Goal: Information Seeking & Learning: Learn about a topic

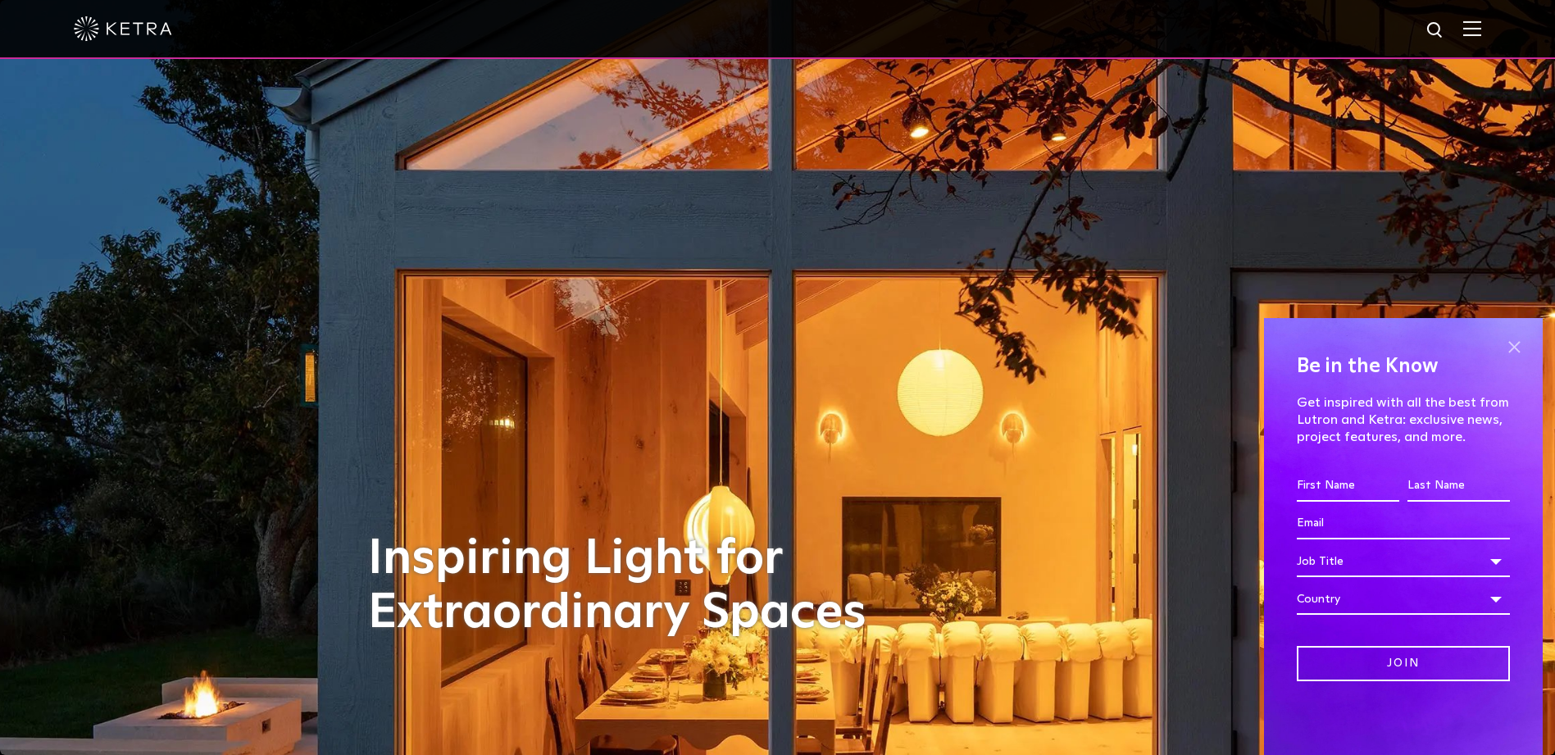
click at [1515, 342] on span at bounding box center [1514, 346] width 25 height 25
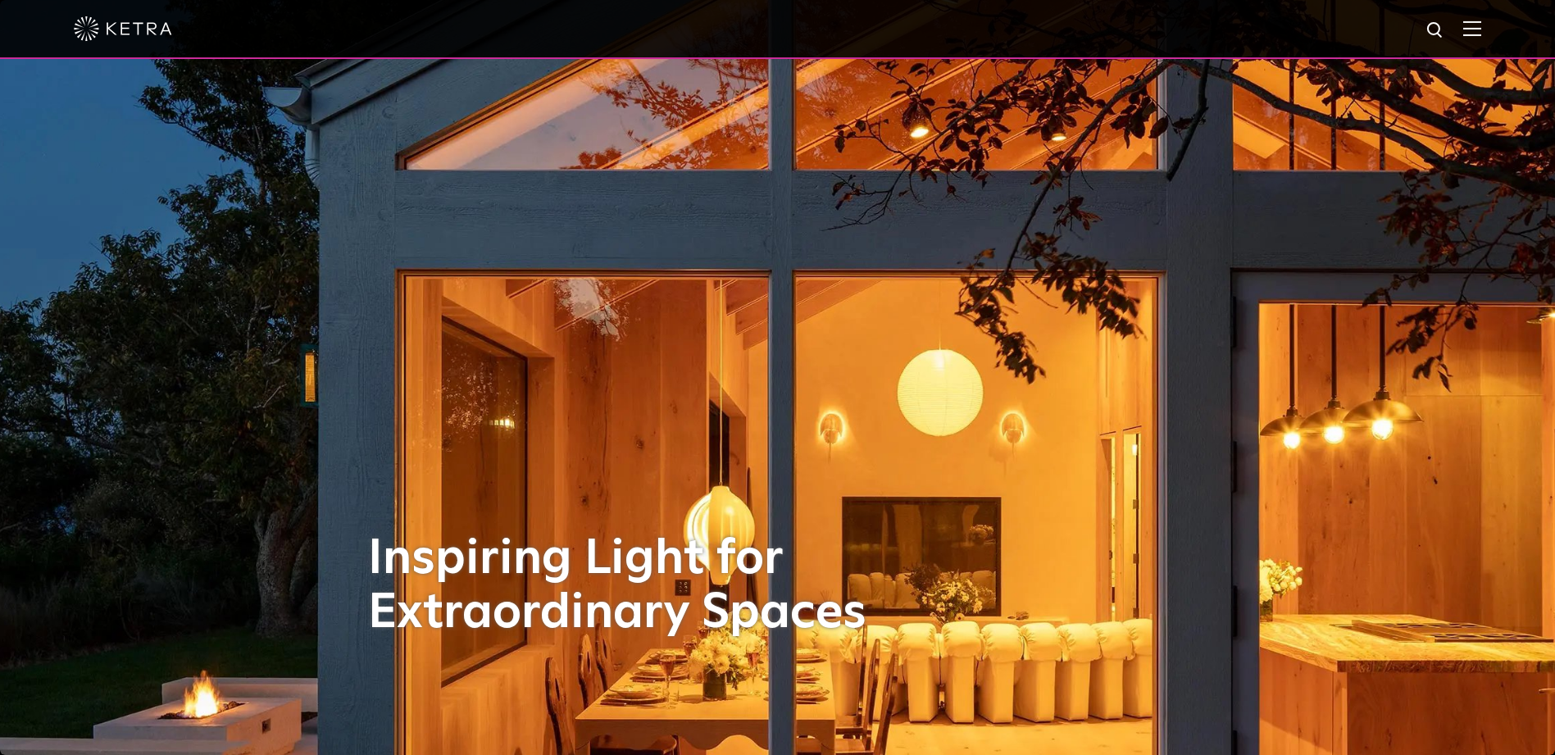
click at [1481, 27] on img at bounding box center [1472, 28] width 18 height 16
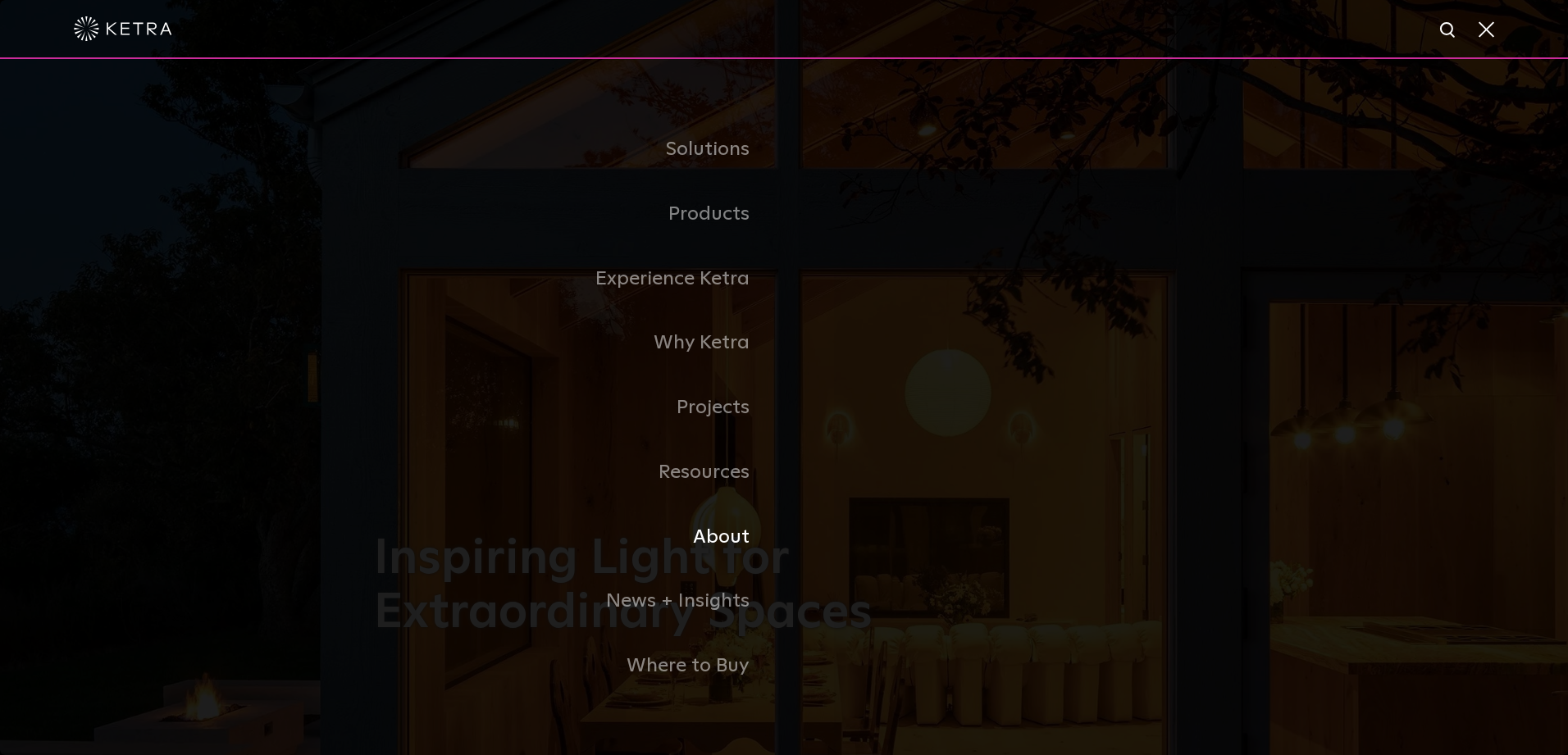
click at [733, 539] on link "About" at bounding box center [579, 537] width 410 height 65
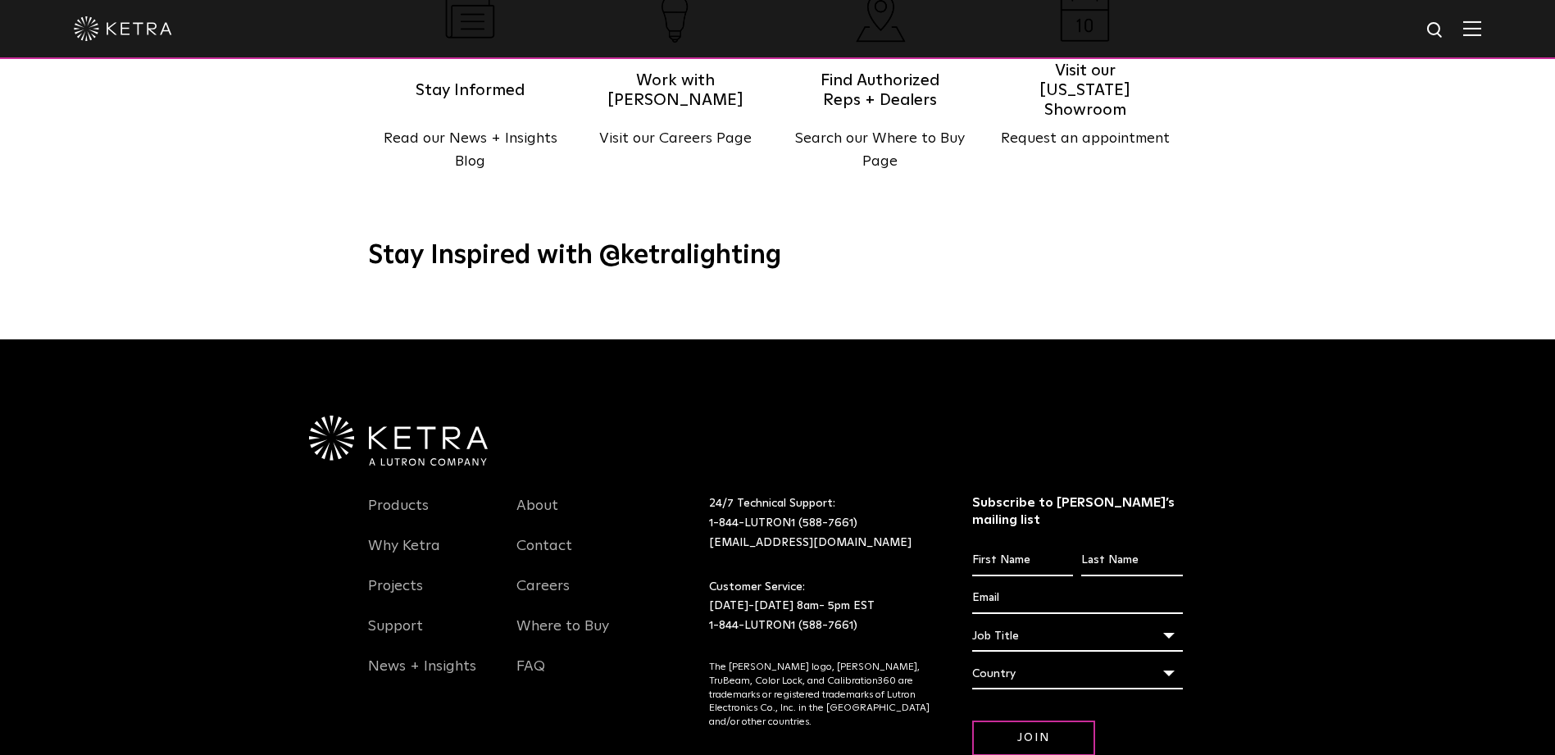
scroll to position [2114, 0]
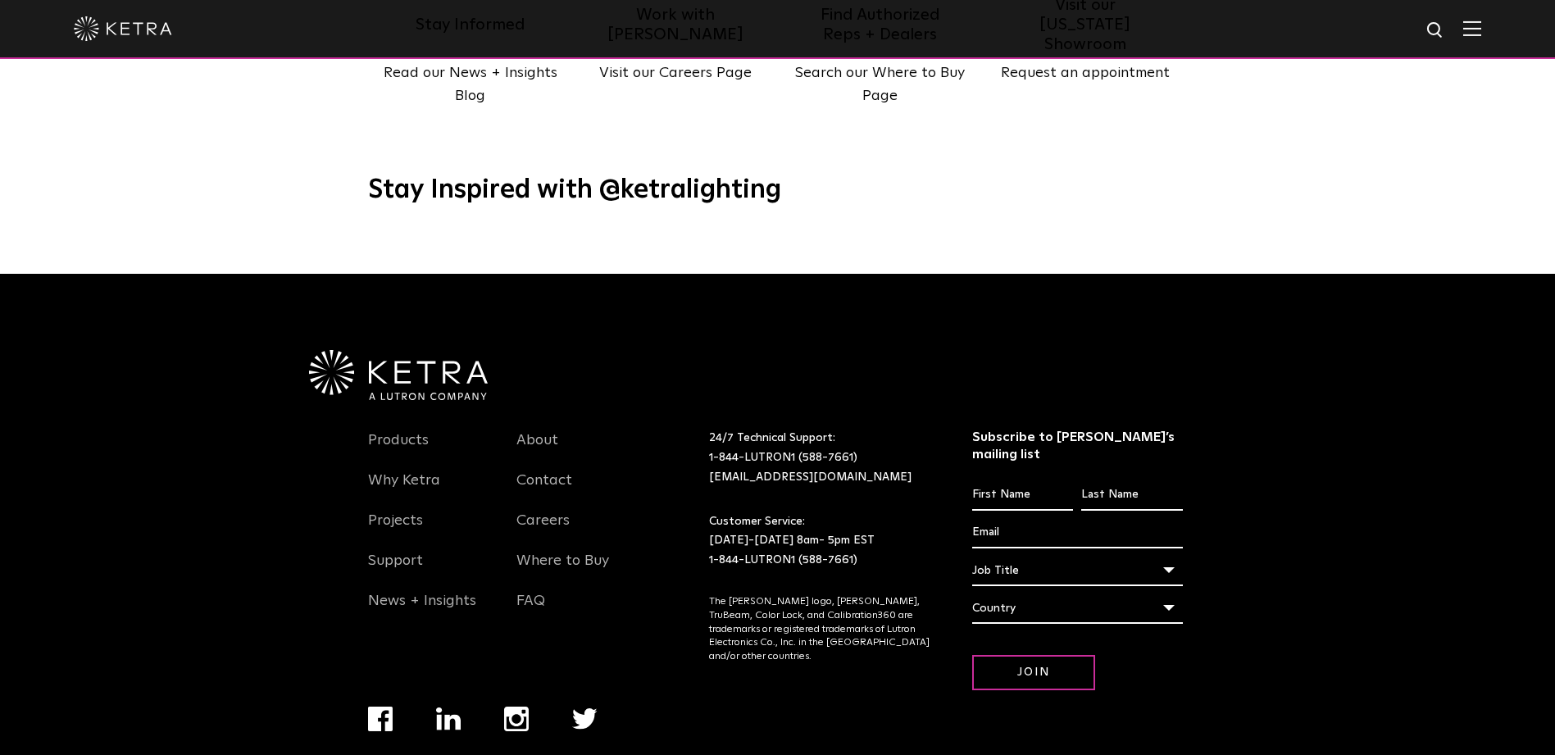
click at [291, 137] on div "Stay Inspired with @ketralighting" at bounding box center [777, 203] width 1555 height 141
